Goal: Book appointment/travel/reservation

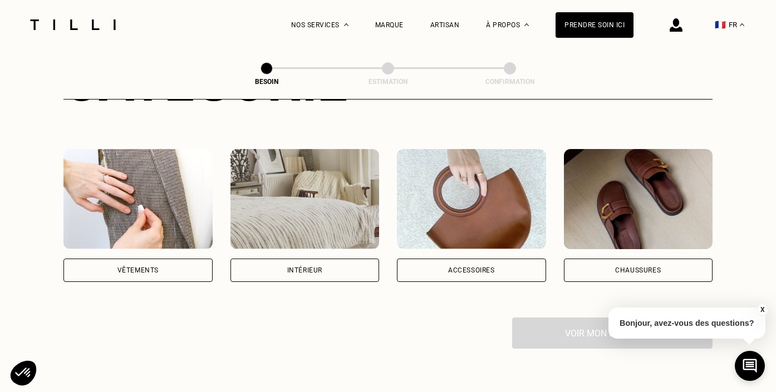
scroll to position [181, 0]
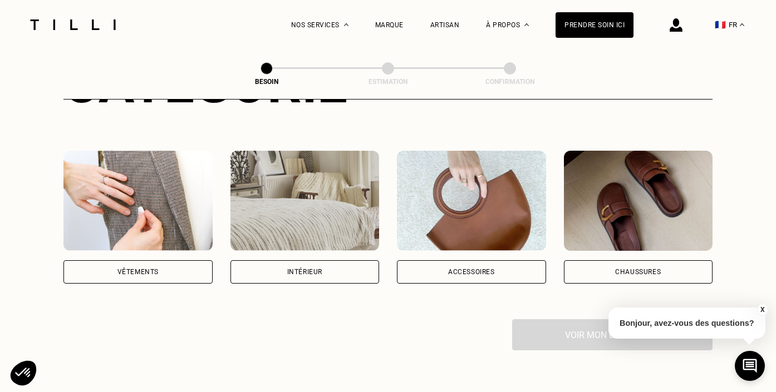
click at [303, 260] on div "Intérieur" at bounding box center [304, 271] width 149 height 23
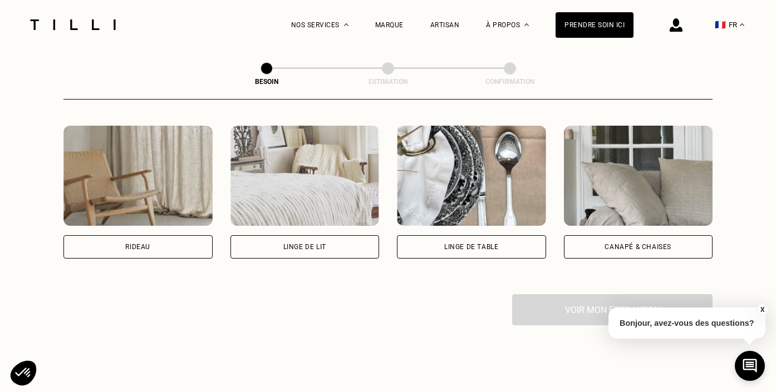
scroll to position [509, 0]
click at [145, 243] on div "Rideau" at bounding box center [137, 246] width 25 height 7
select select "FR"
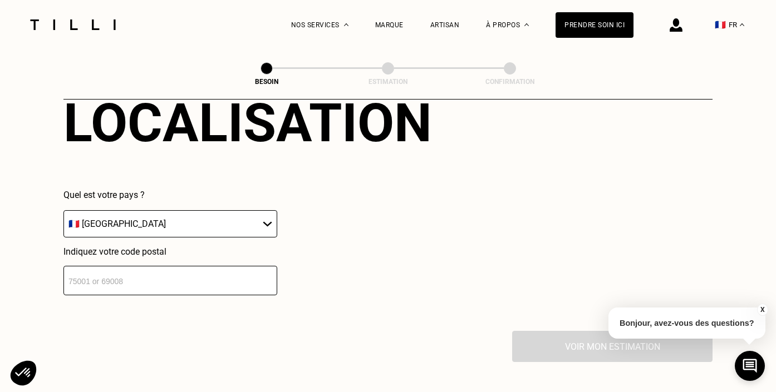
scroll to position [764, 0]
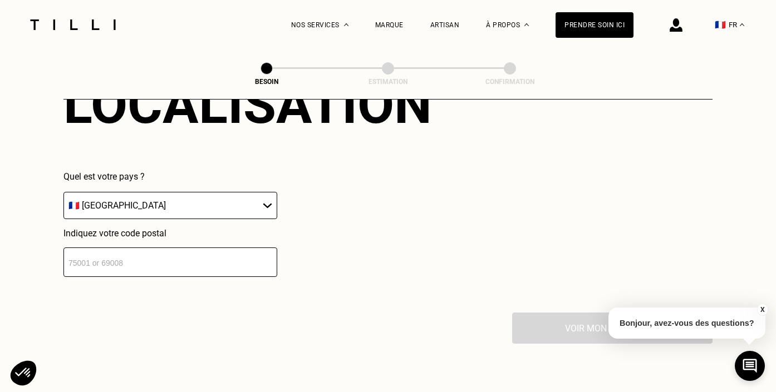
click at [126, 249] on input "number" at bounding box center [170, 262] width 214 height 29
type input "75017"
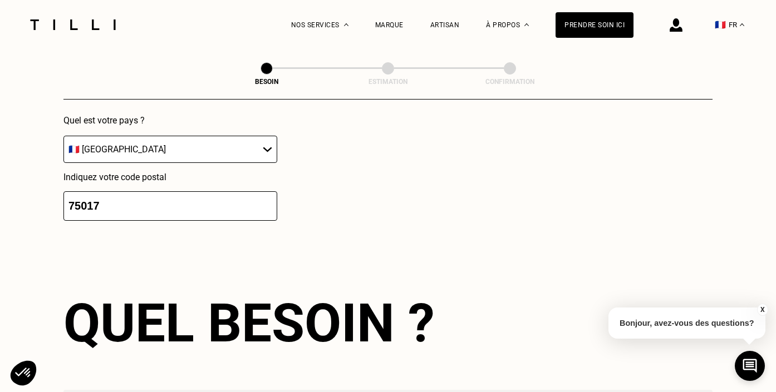
scroll to position [939, 0]
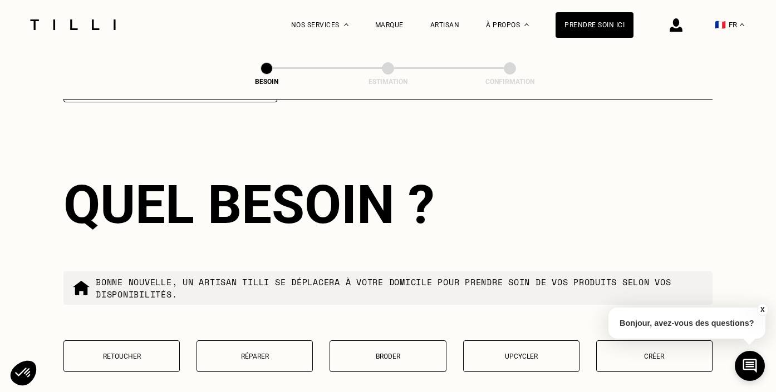
click at [125, 353] on p "Retoucher" at bounding box center [122, 357] width 104 height 8
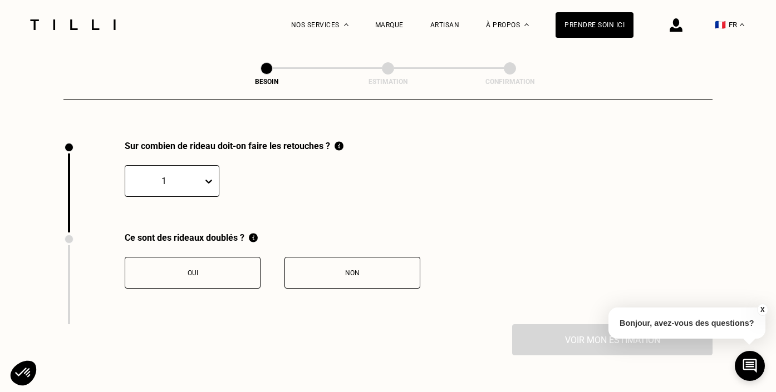
scroll to position [1223, 0]
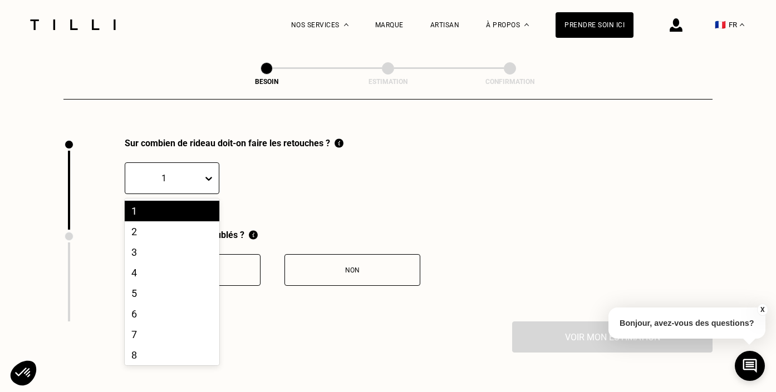
click at [210, 173] on icon at bounding box center [208, 178] width 11 height 11
click at [186, 304] on div "6" at bounding box center [172, 314] width 95 height 21
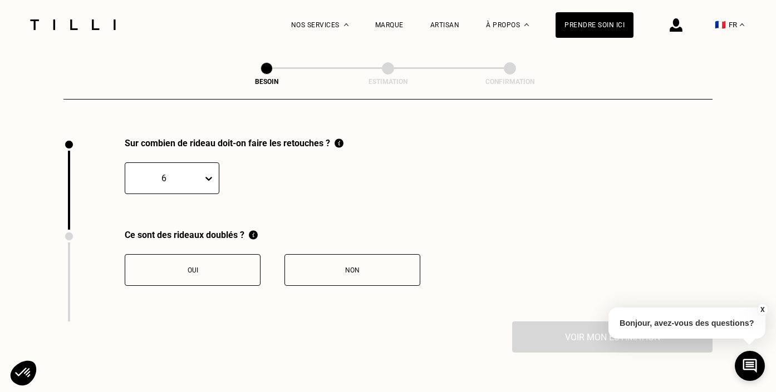
click at [348, 267] on div "Non" at bounding box center [352, 271] width 124 height 8
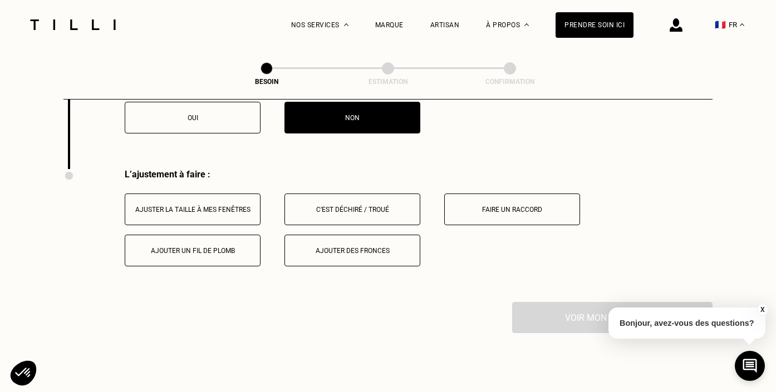
scroll to position [1407, 0]
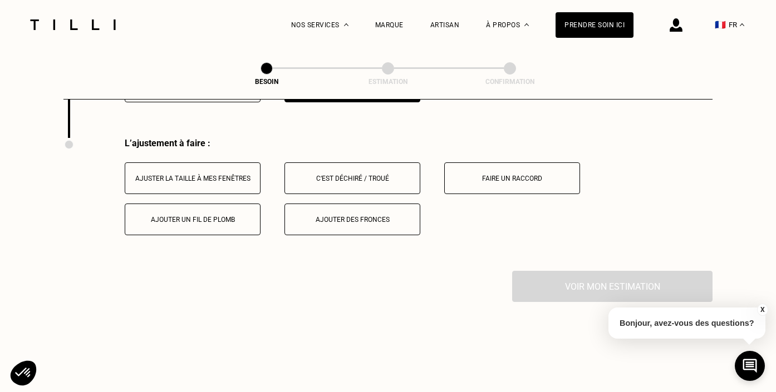
click at [196, 175] on div "Ajuster la taille à mes fenêtres" at bounding box center [193, 179] width 124 height 8
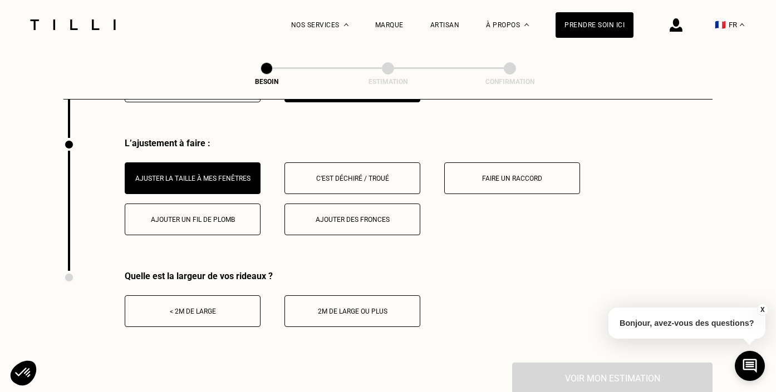
click at [199, 216] on div "Ajouter un fil de plomb" at bounding box center [193, 220] width 124 height 8
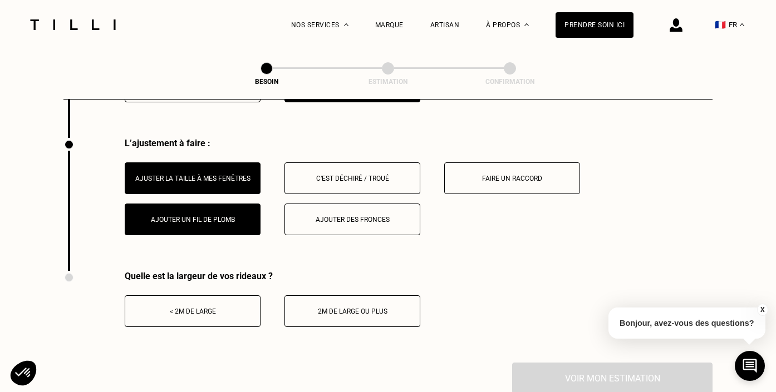
click at [176, 308] on div "< 2m de large" at bounding box center [193, 312] width 124 height 8
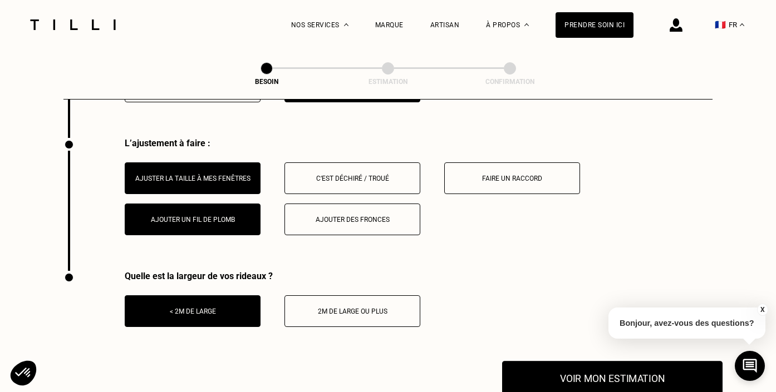
click at [604, 364] on button "Voir mon estimation" at bounding box center [612, 378] width 220 height 34
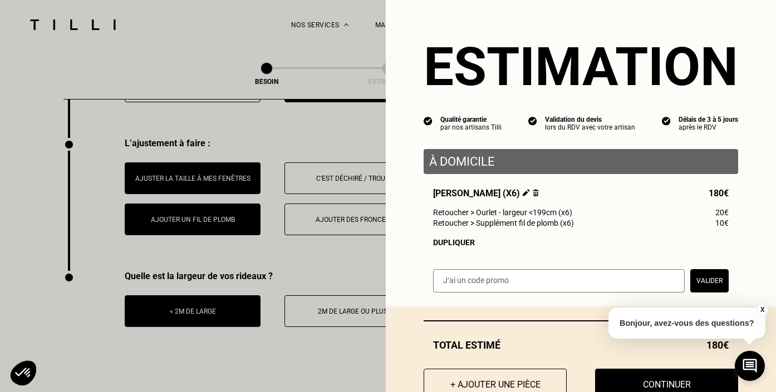
scroll to position [36, 0]
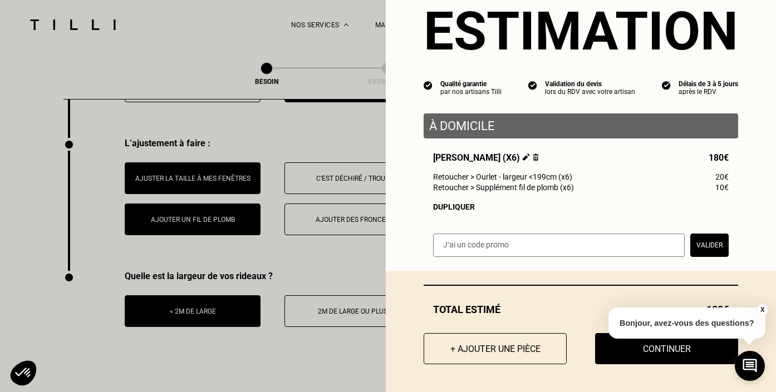
click at [707, 245] on button "Valider" at bounding box center [709, 245] width 38 height 23
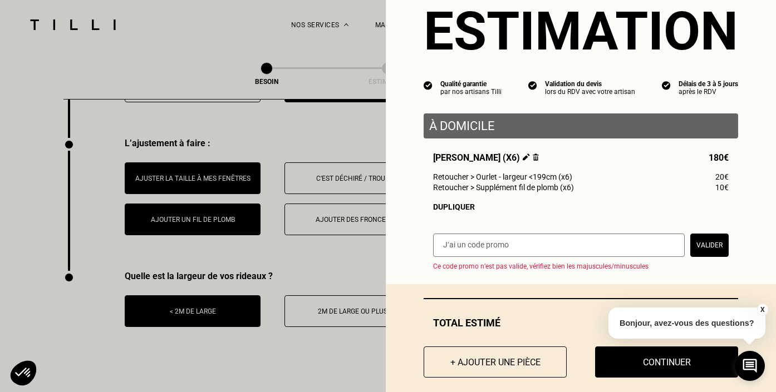
click at [675, 199] on div "[PERSON_NAME] (x6) 180€ Retoucher > Ourlet - largeur <199cm (x6) 20€ Retoucher …" at bounding box center [580, 181] width 314 height 59
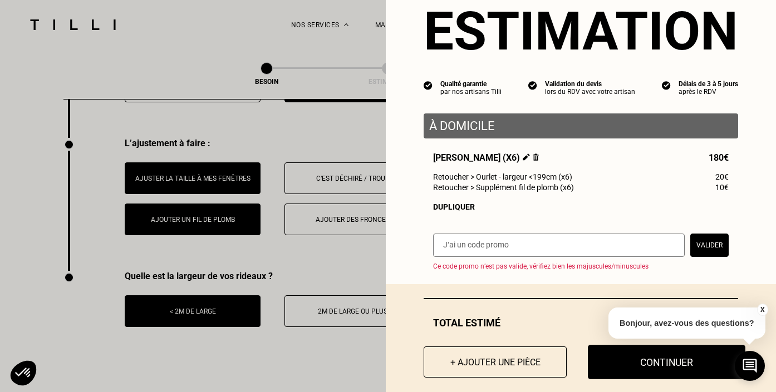
click at [662, 361] on button "Continuer" at bounding box center [666, 362] width 157 height 34
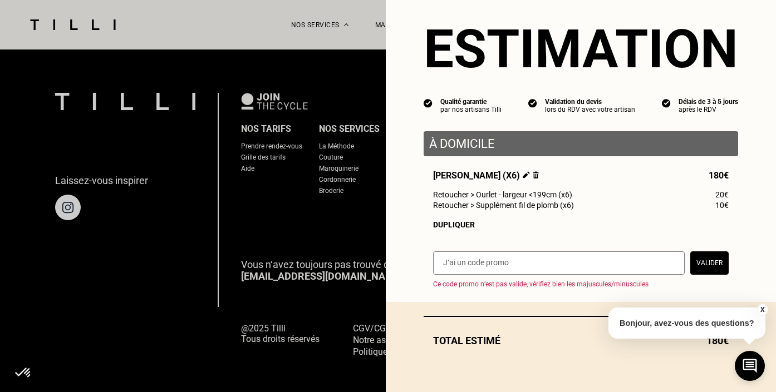
scroll to position [18, 0]
select select "FR"
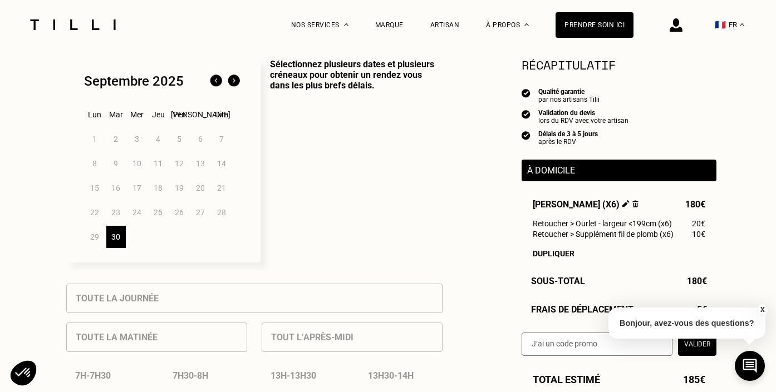
scroll to position [288, 0]
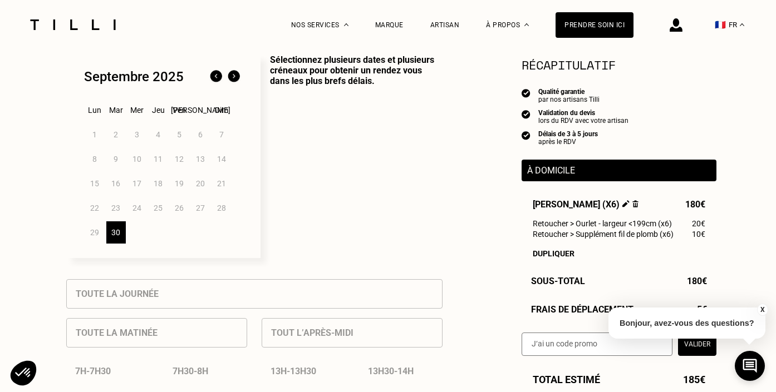
click at [234, 76] on img at bounding box center [234, 77] width 18 height 18
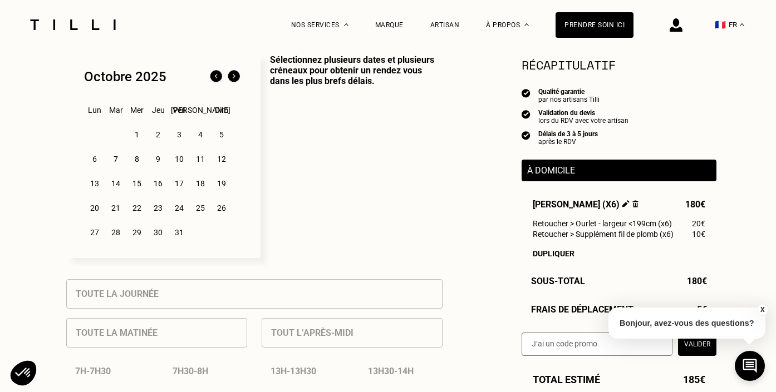
click at [97, 159] on div "6" at bounding box center [94, 159] width 19 height 22
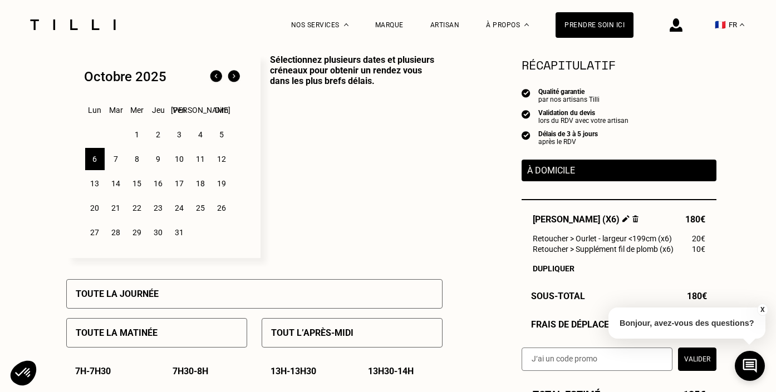
click at [116, 160] on div "7" at bounding box center [115, 159] width 19 height 22
click at [158, 156] on div "9" at bounding box center [158, 159] width 19 height 22
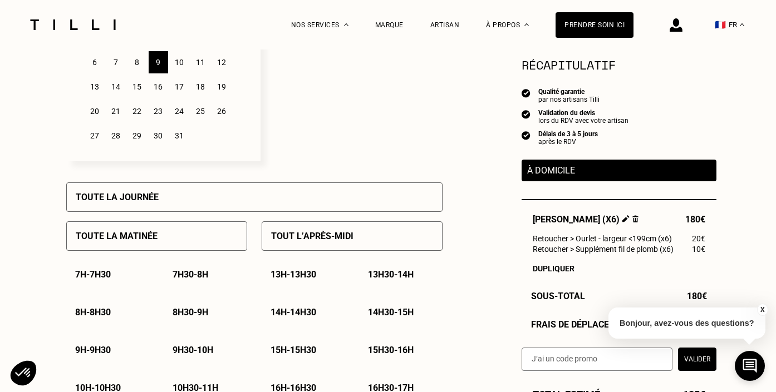
scroll to position [386, 0]
click at [130, 235] on p "Toute la matinée" at bounding box center [117, 235] width 82 height 11
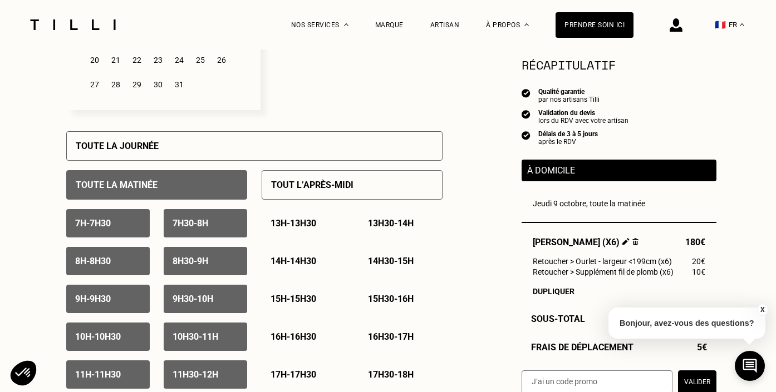
scroll to position [440, 1]
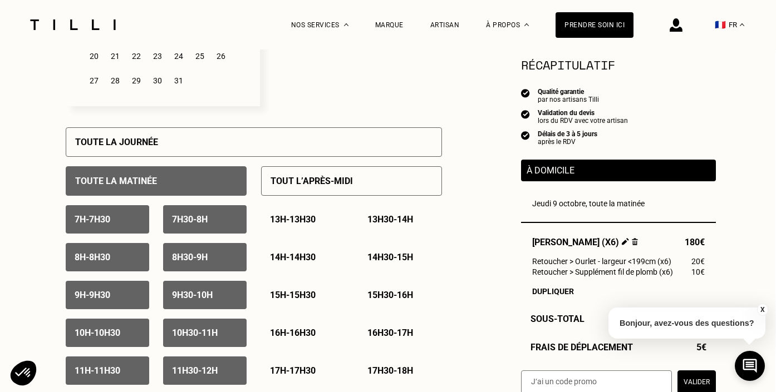
click at [182, 256] on p "8h30 - 9h" at bounding box center [190, 257] width 36 height 11
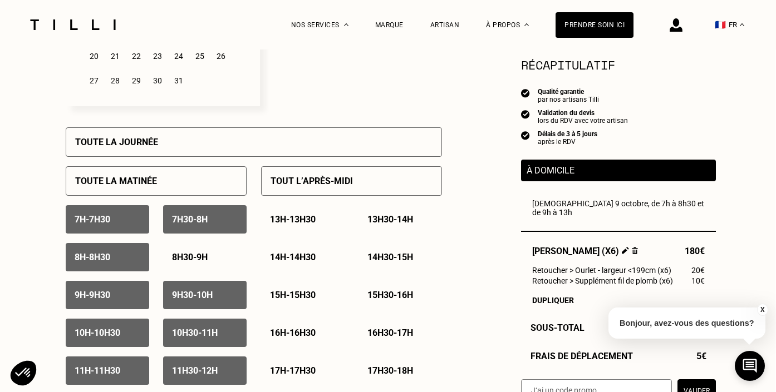
click at [184, 258] on p "8h30 - 9h" at bounding box center [190, 257] width 36 height 11
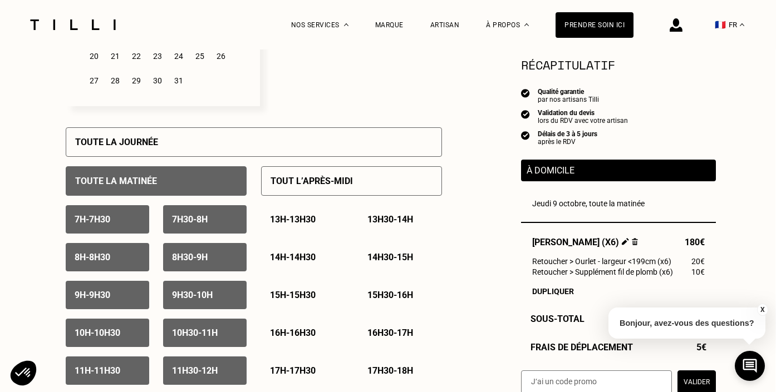
click at [188, 293] on p "9h30 - 10h" at bounding box center [192, 295] width 41 height 11
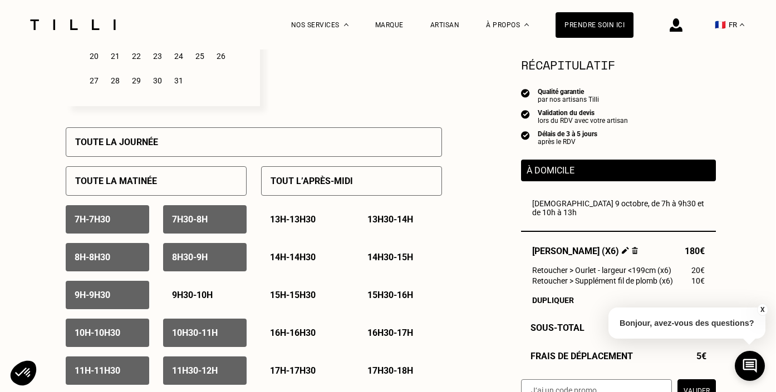
click at [193, 294] on p "9h30 - 10h" at bounding box center [192, 295] width 41 height 11
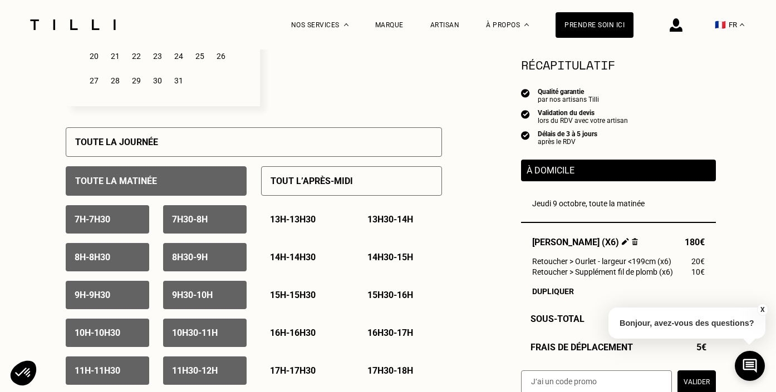
click at [104, 332] on p "10h - 10h30" at bounding box center [98, 333] width 46 height 11
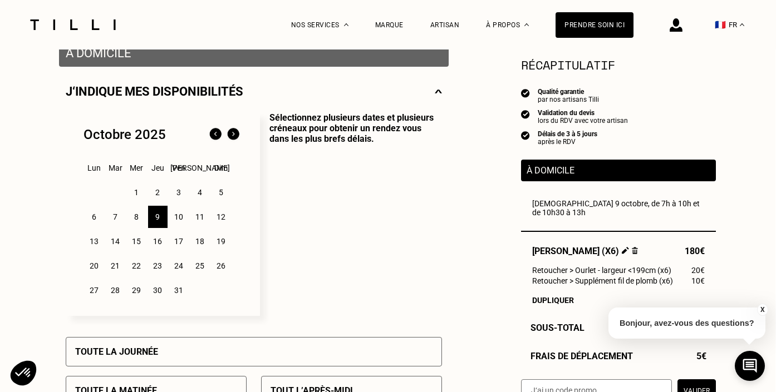
scroll to position [228, 1]
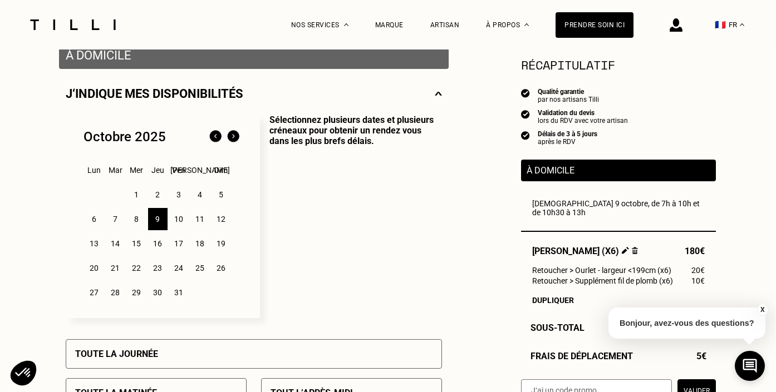
click at [99, 219] on div "6" at bounding box center [94, 219] width 19 height 22
click at [114, 218] on div "7" at bounding box center [115, 219] width 19 height 22
click at [95, 219] on div "6" at bounding box center [94, 219] width 19 height 22
click at [116, 218] on div "7" at bounding box center [115, 219] width 19 height 22
click at [157, 218] on div "9" at bounding box center [157, 219] width 19 height 22
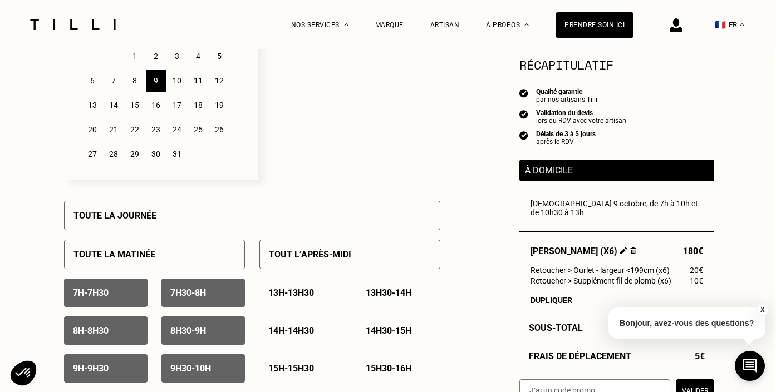
scroll to position [356, 2]
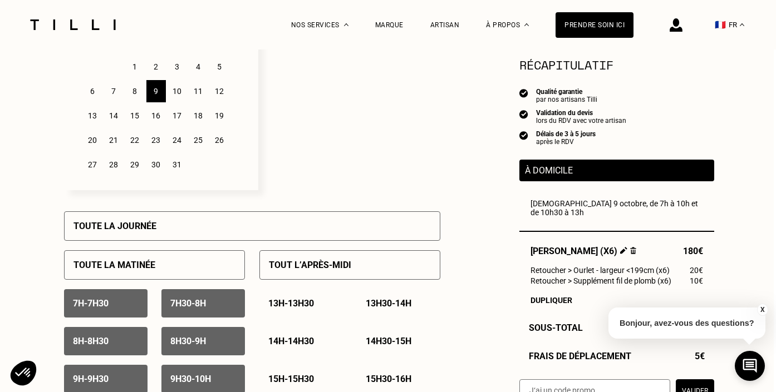
click at [95, 90] on div "6" at bounding box center [92, 91] width 19 height 22
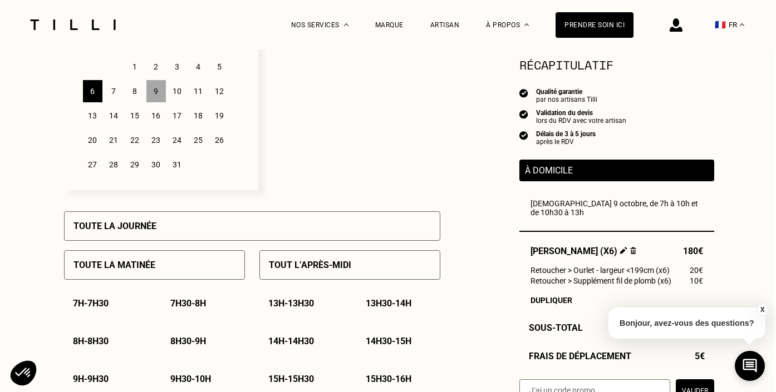
click at [94, 88] on div "6" at bounding box center [92, 91] width 19 height 22
click at [113, 90] on div "7" at bounding box center [113, 91] width 19 height 22
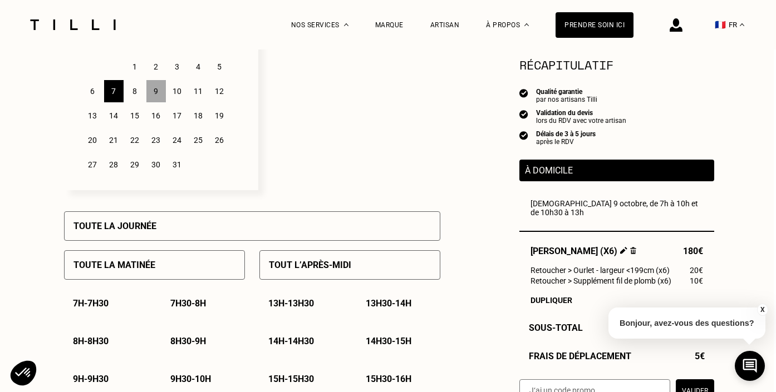
click at [113, 90] on div "7" at bounding box center [113, 91] width 19 height 22
click at [562, 203] on div "[DEMOGRAPHIC_DATA] 9 octobre, de 7h à 10h et de 10h30 à 13h" at bounding box center [616, 208] width 172 height 18
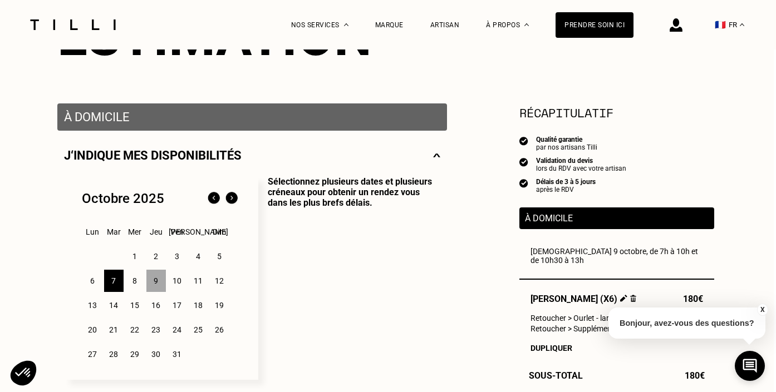
scroll to position [168, 2]
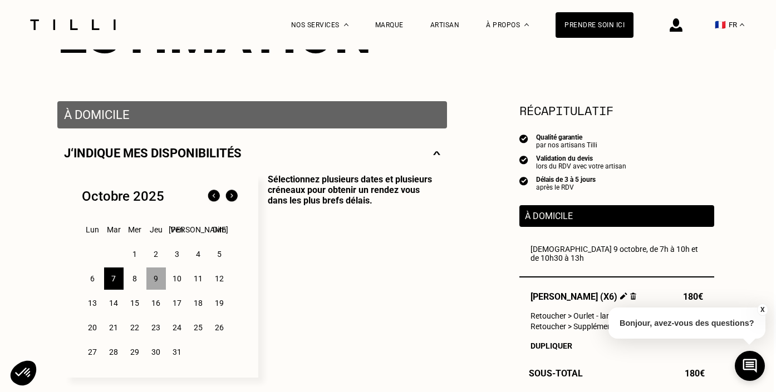
click at [214, 192] on img at bounding box center [214, 197] width 18 height 18
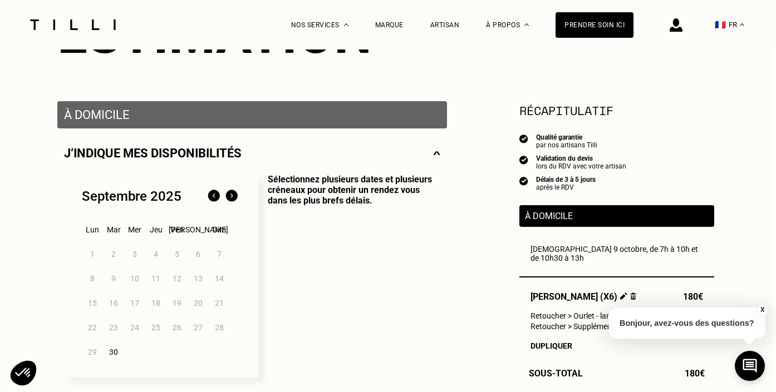
click at [229, 192] on img at bounding box center [232, 197] width 18 height 18
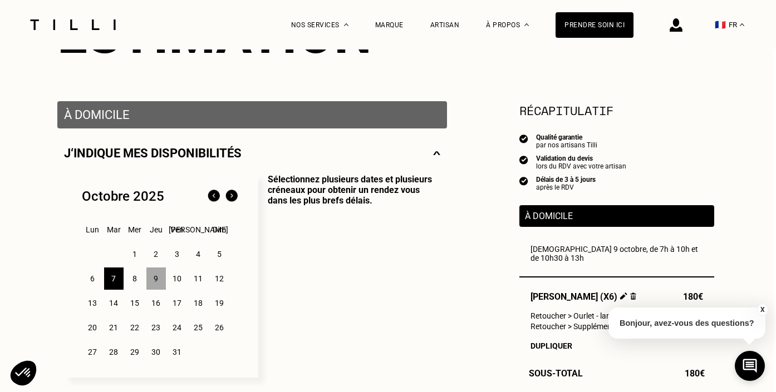
click at [111, 279] on div "7" at bounding box center [113, 279] width 19 height 22
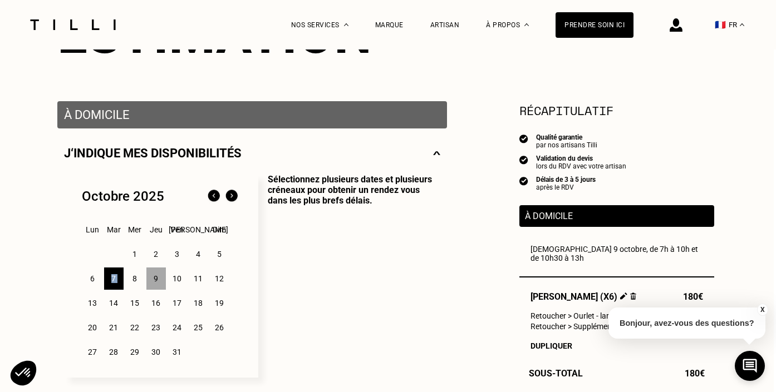
click at [111, 279] on div "7" at bounding box center [113, 279] width 19 height 22
click at [157, 278] on div "9" at bounding box center [155, 279] width 19 height 22
click at [132, 279] on div "8" at bounding box center [134, 279] width 19 height 22
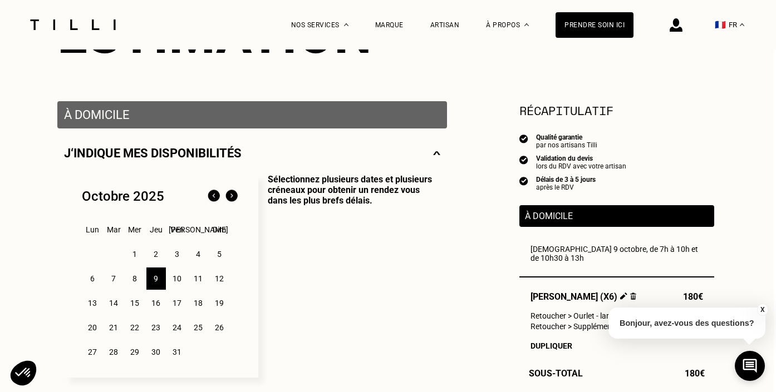
click at [132, 279] on div "8" at bounding box center [134, 279] width 19 height 22
click at [154, 278] on div "9" at bounding box center [155, 279] width 19 height 22
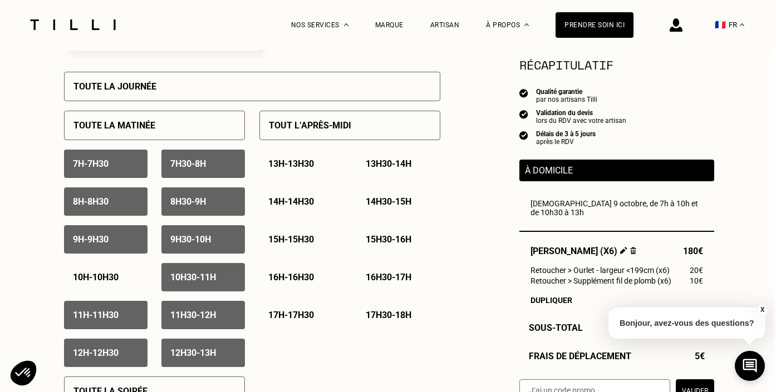
scroll to position [510, 2]
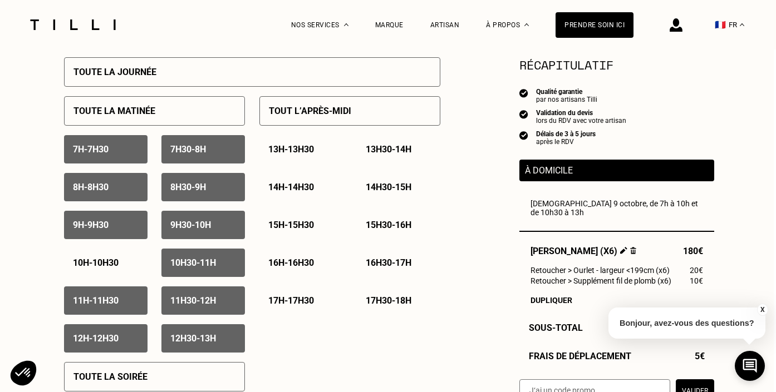
click at [122, 108] on p "Toute la matinée" at bounding box center [114, 111] width 82 height 11
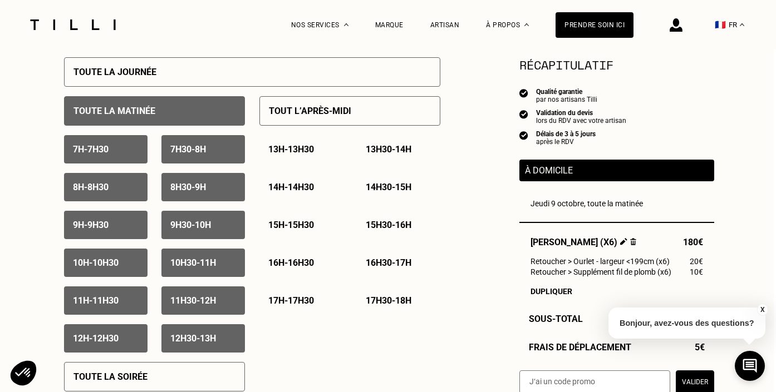
click at [191, 260] on p "10h30 - 11h" at bounding box center [193, 263] width 46 height 11
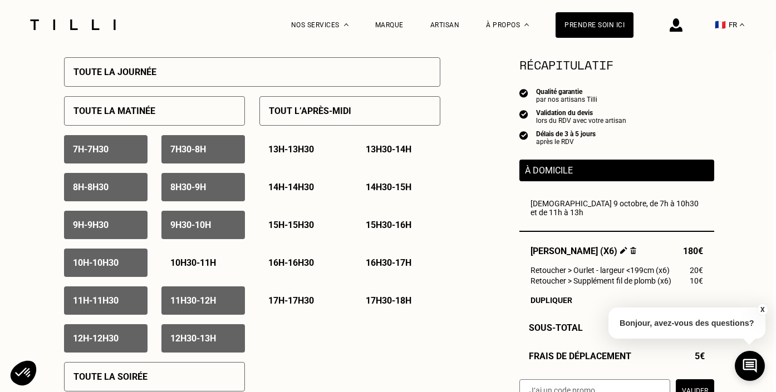
click at [191, 260] on p "10h30 - 11h" at bounding box center [193, 263] width 46 height 11
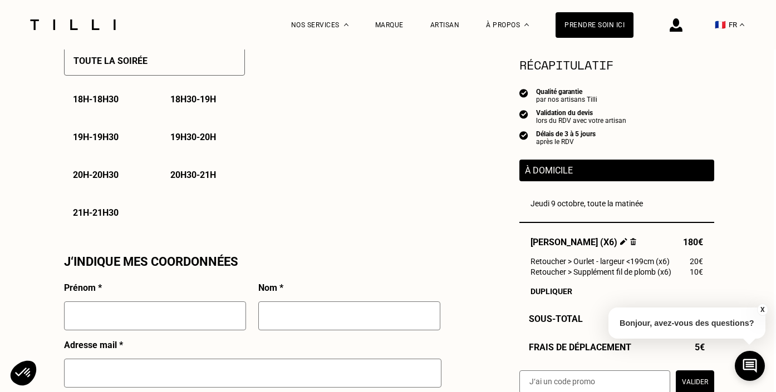
scroll to position [827, 2]
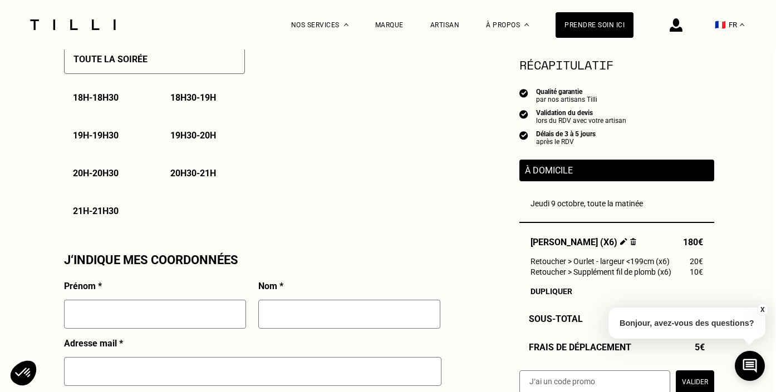
click at [694, 382] on button "Valider" at bounding box center [694, 382] width 38 height 23
click at [693, 380] on button "Valider" at bounding box center [694, 382] width 38 height 23
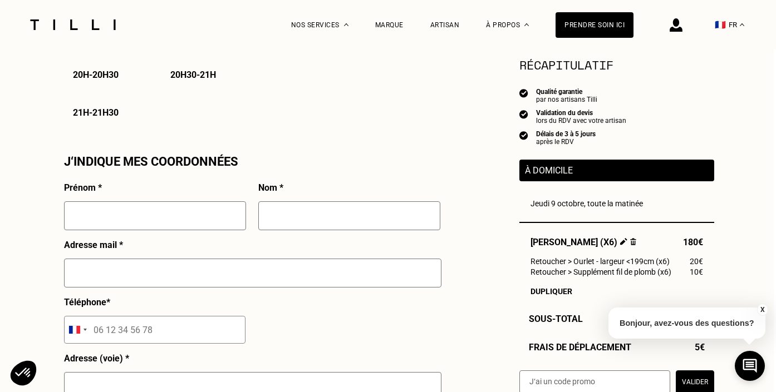
scroll to position [926, 2]
click at [146, 213] on input "text" at bounding box center [155, 215] width 182 height 29
type input "[PERSON_NAME] [PERSON_NAME]"
click at [265, 219] on input "text" at bounding box center [349, 215] width 182 height 29
type input "[PERSON_NAME]"
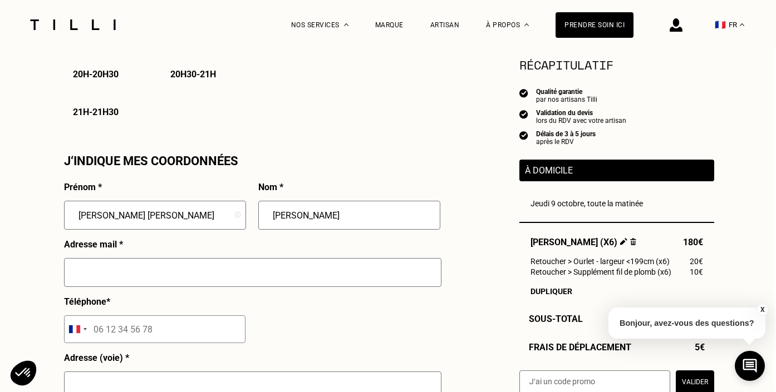
click at [113, 268] on input "text" at bounding box center [252, 272] width 377 height 29
type input "[PERSON_NAME][EMAIL_ADDRESS][PERSON_NAME][PERSON_NAME][DOMAIN_NAME]"
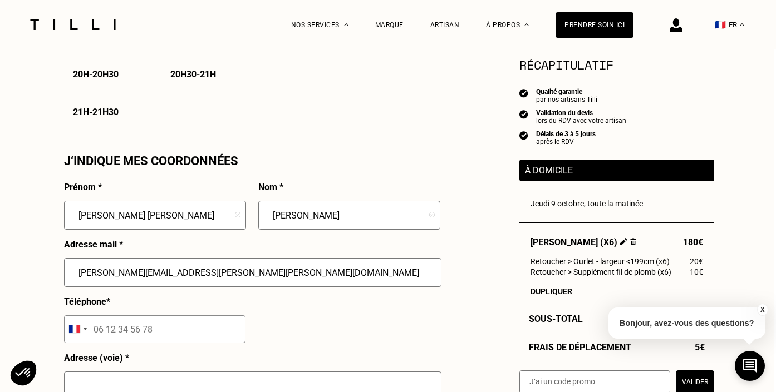
type input "06 11 18 79 86"
type input "[STREET_ADDRESS][PERSON_NAME]"
type input "89 A 40"
type input "[GEOGRAPHIC_DATA]"
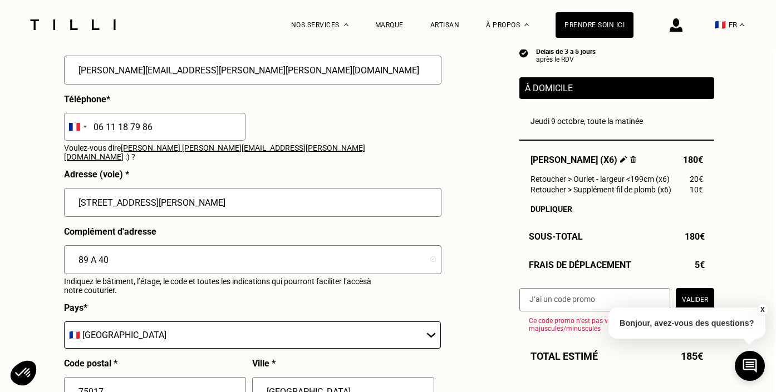
scroll to position [1132, 2]
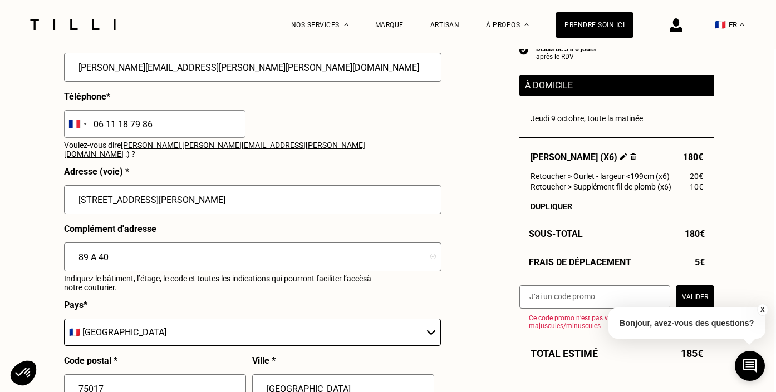
click at [110, 246] on input "89 A 40" at bounding box center [252, 257] width 377 height 29
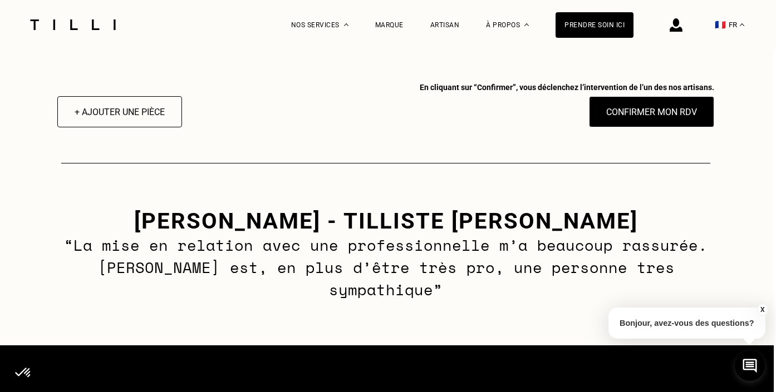
scroll to position [1567, 2]
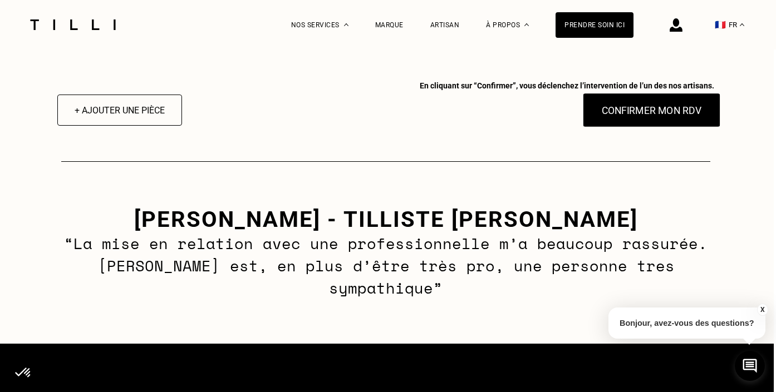
type input "89 A 40 interphone [PERSON_NAME] 1er étage droite"
click at [658, 101] on button "Confirmer mon RDV" at bounding box center [652, 110] width 138 height 34
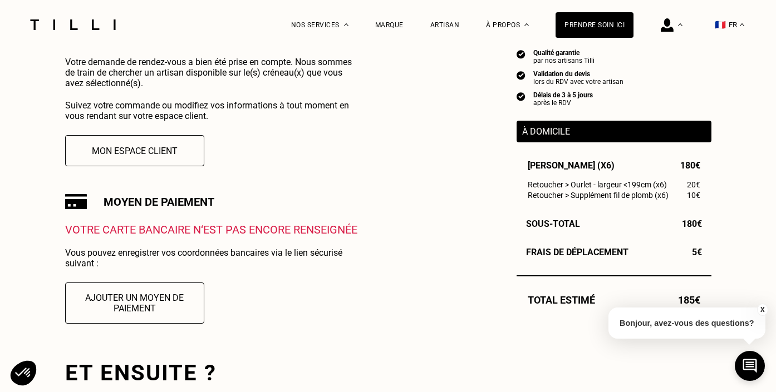
scroll to position [254, 0]
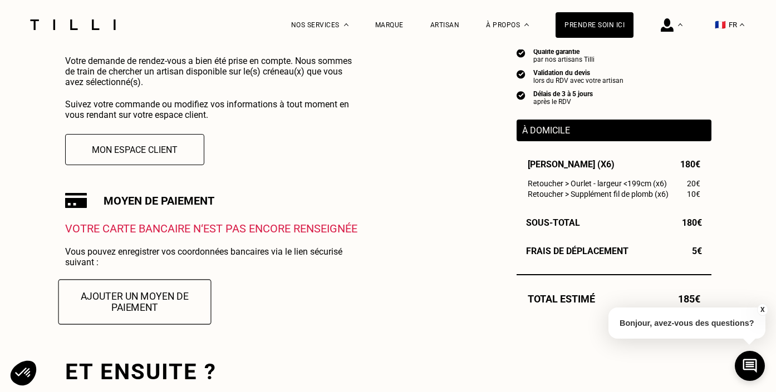
click at [135, 303] on button "Ajouter un moyen de paiement" at bounding box center [134, 301] width 153 height 45
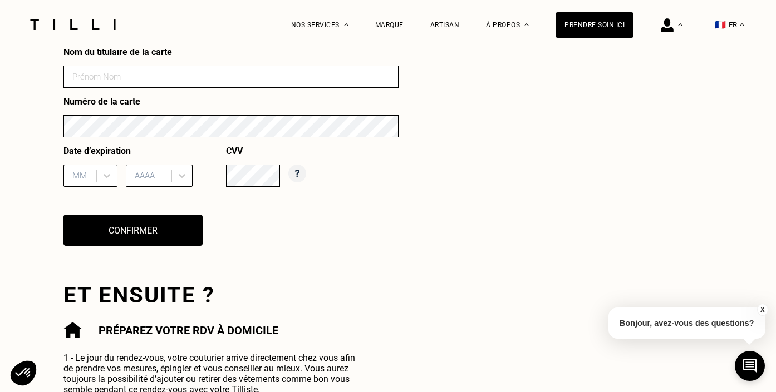
scroll to position [545, 0]
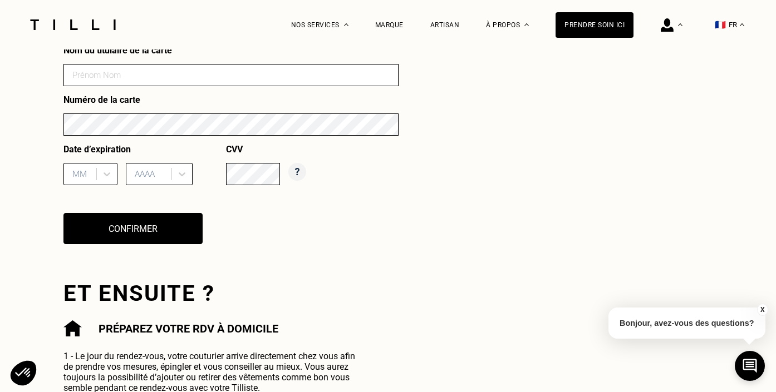
click at [135, 75] on input at bounding box center [230, 75] width 335 height 22
type input "[PERSON_NAME] [PERSON_NAME]"
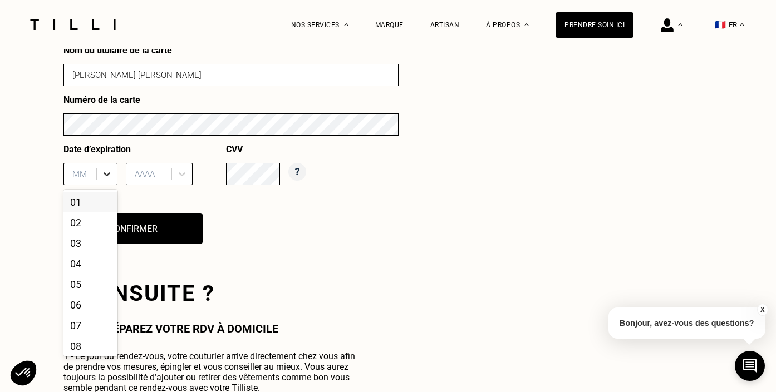
click at [103, 174] on icon at bounding box center [106, 174] width 7 height 4
click at [81, 260] on div "04" at bounding box center [90, 264] width 54 height 21
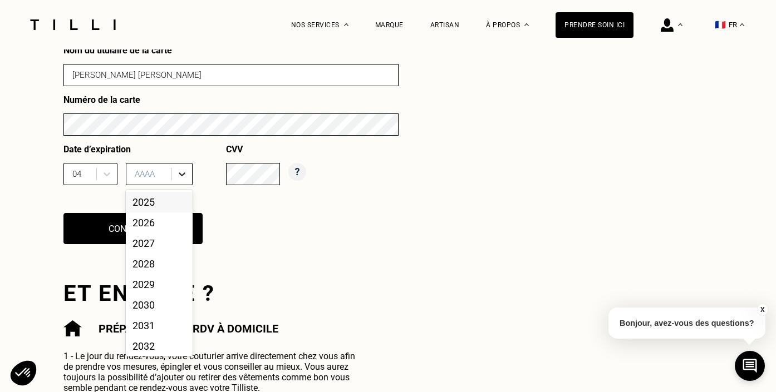
click at [182, 171] on icon at bounding box center [181, 174] width 11 height 11
click at [153, 245] on div "2027" at bounding box center [159, 243] width 67 height 21
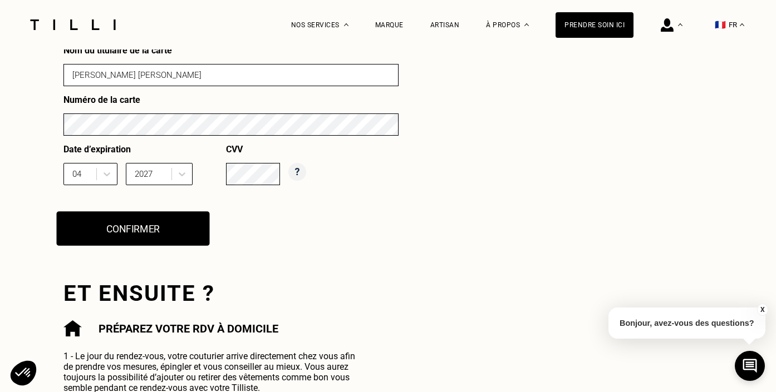
click at [131, 229] on button "Confirmer" at bounding box center [133, 228] width 153 height 34
